Goal: Check status

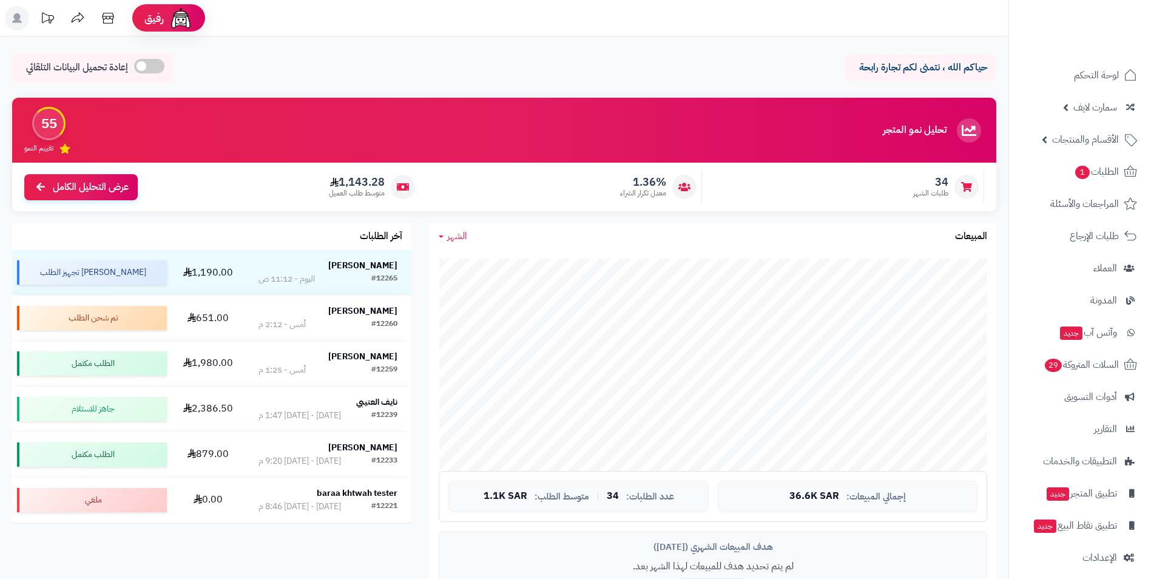
scroll to position [182, 0]
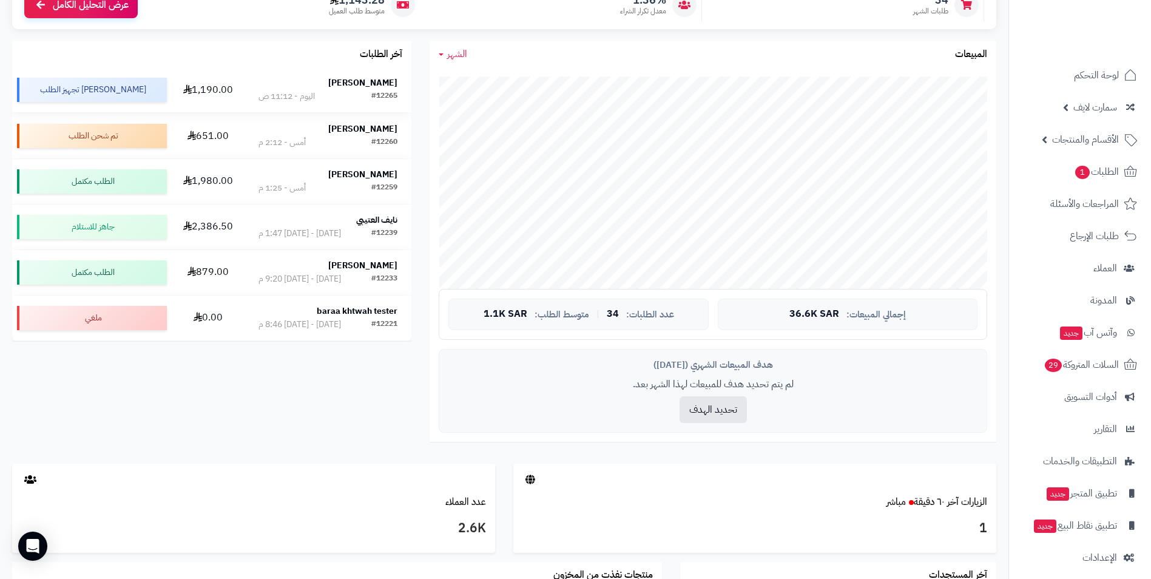
click at [366, 82] on strong "[PERSON_NAME]" at bounding box center [362, 82] width 69 height 13
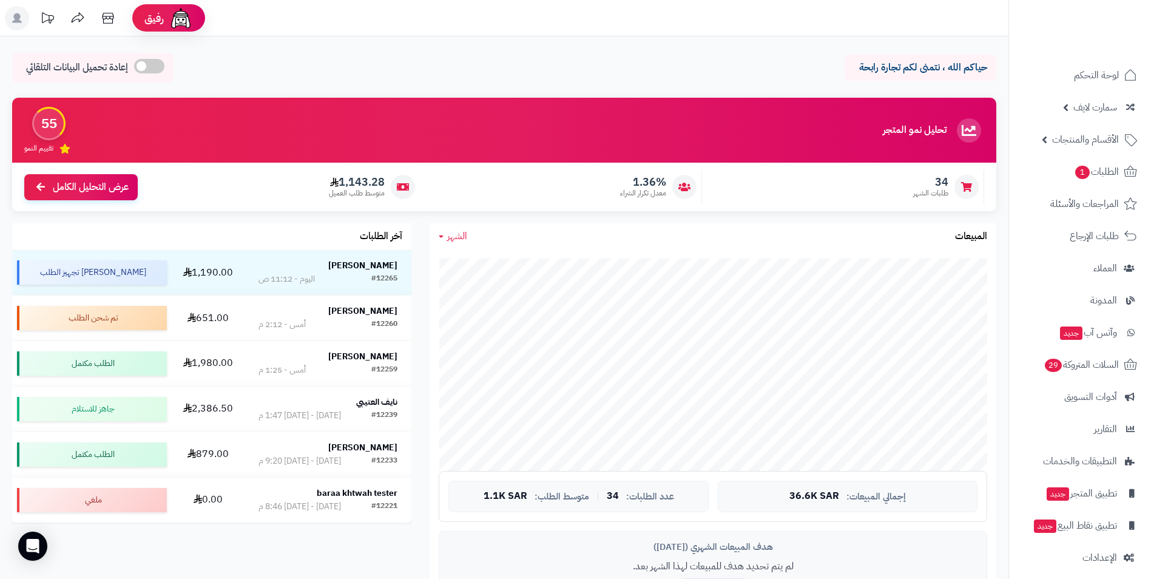
scroll to position [182, 0]
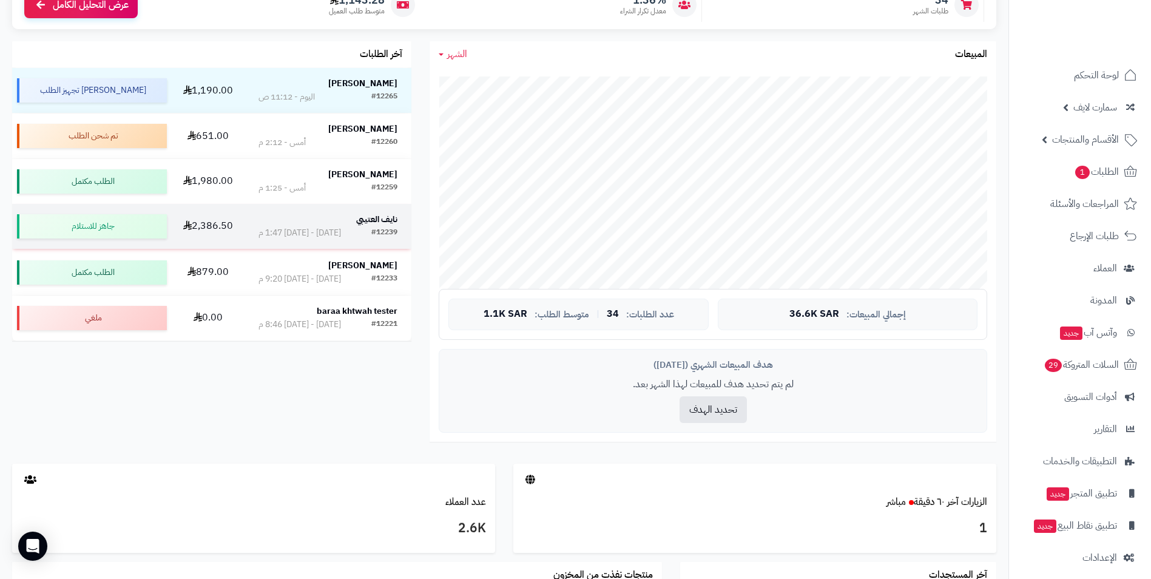
click at [374, 214] on strong "نايف العتيبي" at bounding box center [376, 219] width 41 height 13
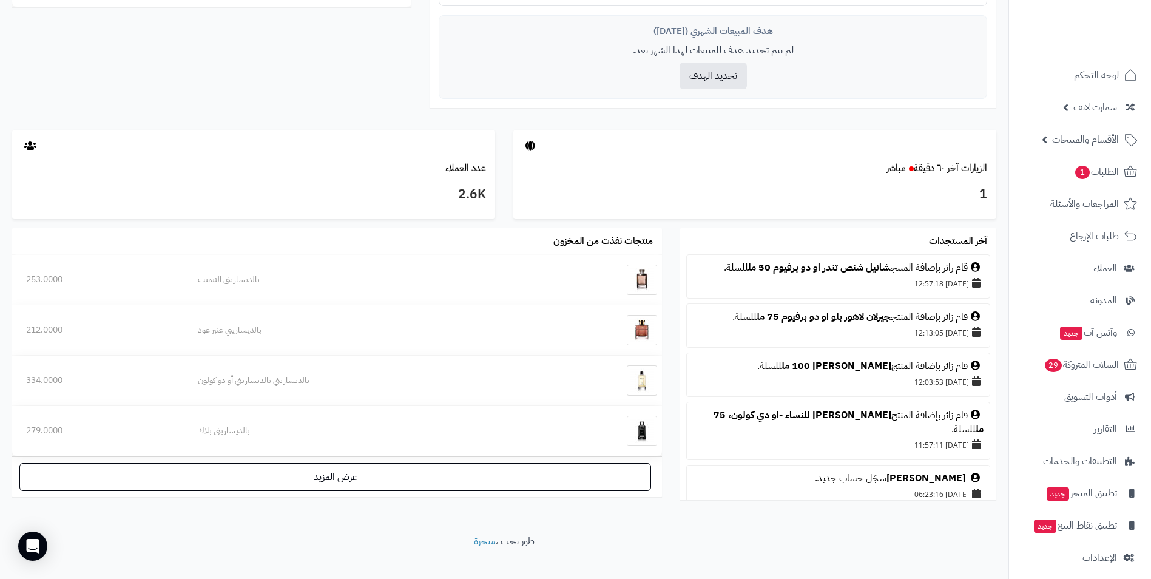
scroll to position [532, 0]
